Goal: Register for event/course

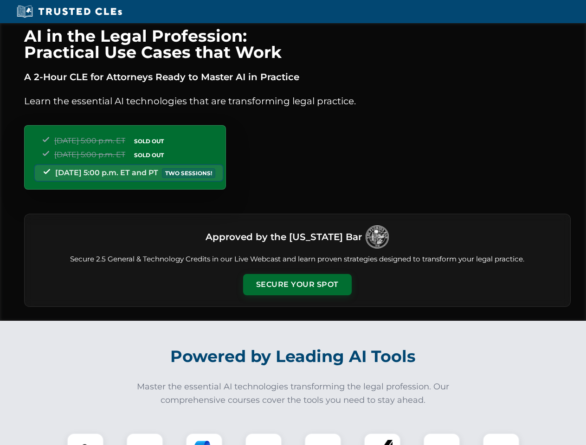
click at [297, 285] on button "Secure Your Spot" at bounding box center [297, 284] width 108 height 21
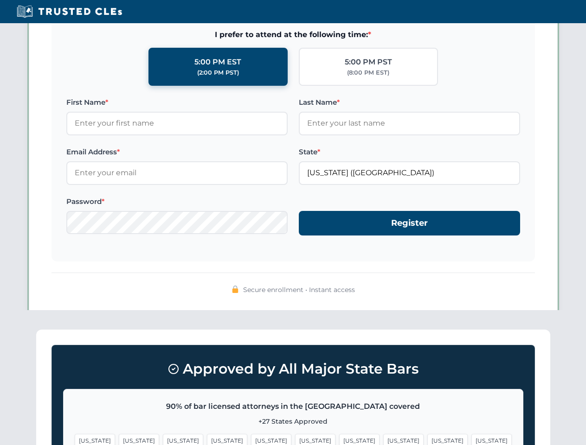
click at [427, 439] on span "[US_STATE]" at bounding box center [447, 440] width 40 height 13
